Goal: Find specific page/section: Find specific page/section

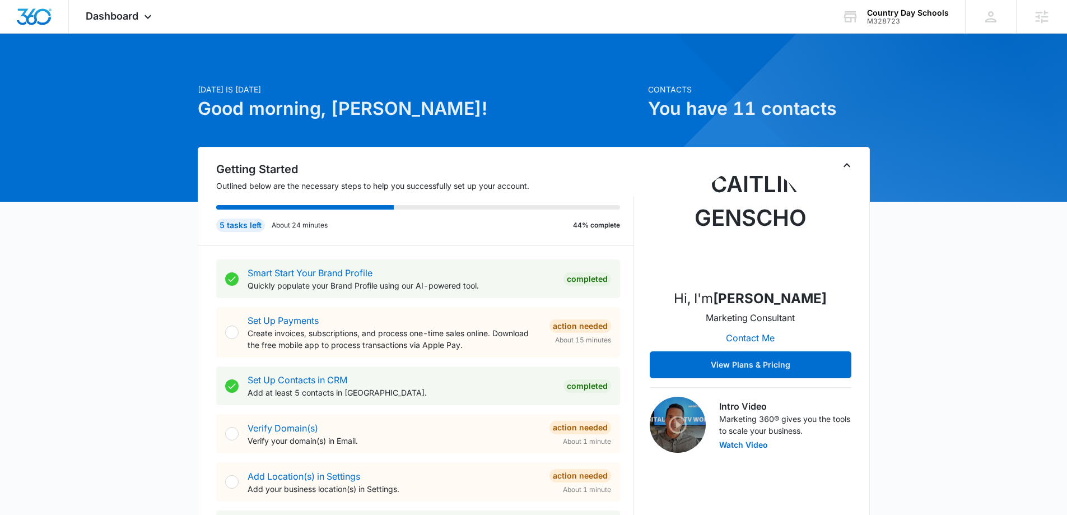
drag, startPoint x: 706, startPoint y: 297, endPoint x: 836, endPoint y: 295, distance: 129.4
click at [827, 295] on strong "[PERSON_NAME]" at bounding box center [770, 298] width 114 height 16
copy strong "[PERSON_NAME]"
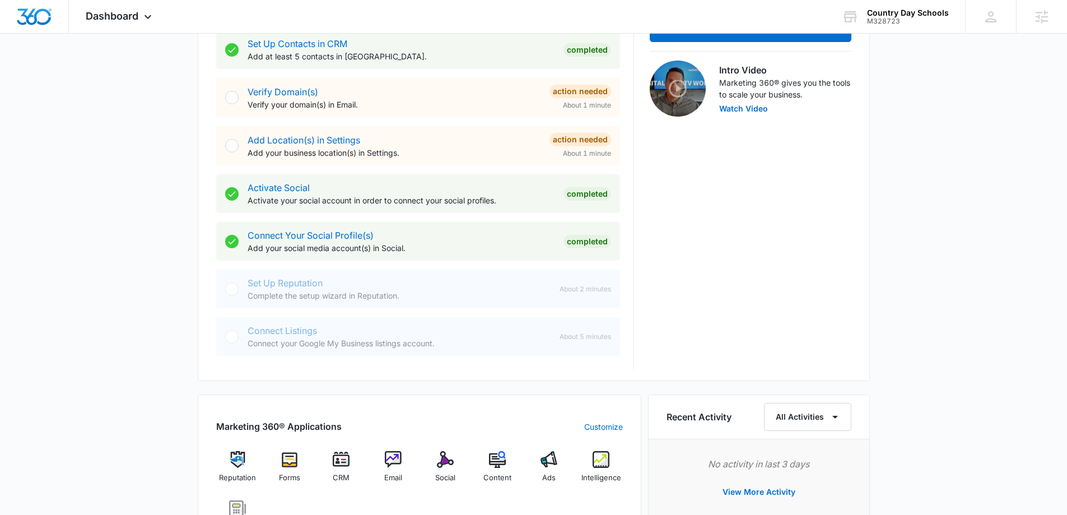
scroll to position [392, 0]
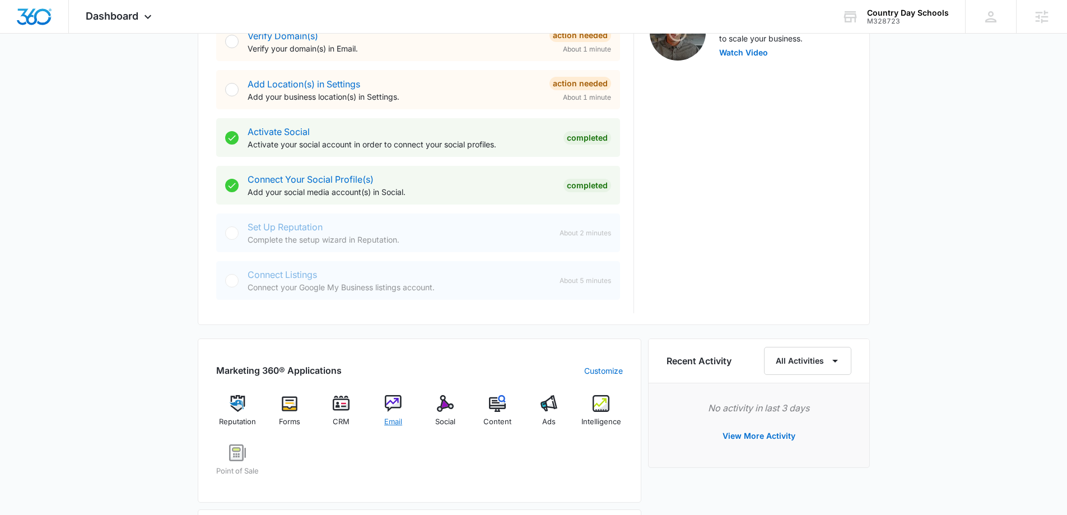
click at [401, 402] on img at bounding box center [393, 403] width 17 height 17
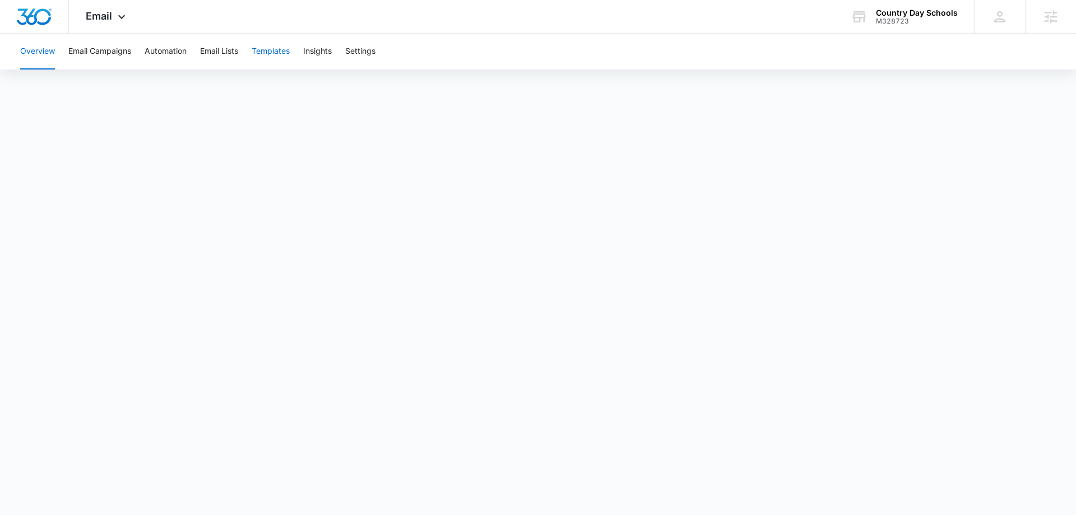
click at [281, 52] on button "Templates" at bounding box center [271, 52] width 38 height 36
click at [681, 374] on div "on October" at bounding box center [713, 383] width 108 height 18
